Goal: Task Accomplishment & Management: Use online tool/utility

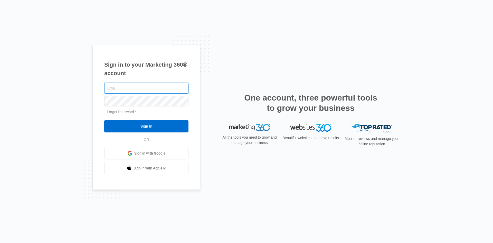
paste input "michaelramossite@gmail.com"
type input "michaelramossite@gmail.com"
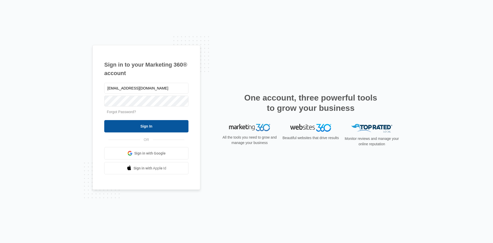
click at [143, 126] on input "Sign In" at bounding box center [146, 126] width 84 height 12
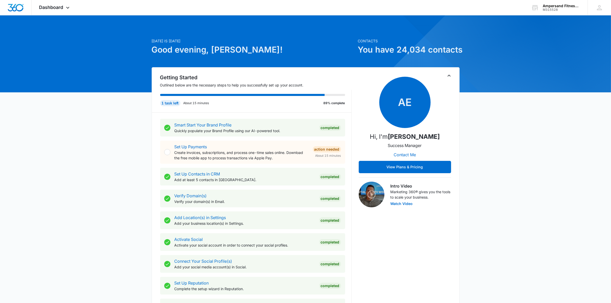
click at [526, 166] on div "[DATE] is [DATE] Good evening, [PERSON_NAME]! Contacts You have 24,034 contacts…" at bounding box center [305, 299] width 611 height 554
click at [54, 8] on span "Dashboard" at bounding box center [51, 7] width 24 height 5
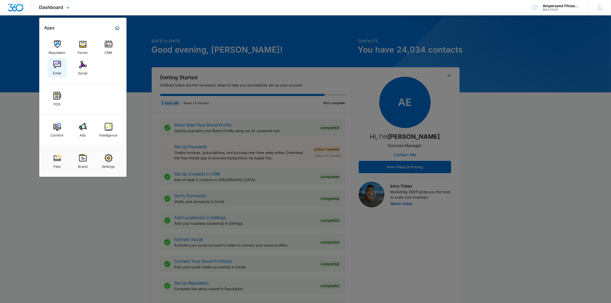
click at [62, 62] on link "Email" at bounding box center [57, 68] width 20 height 20
